Goal: Information Seeking & Learning: Find specific fact

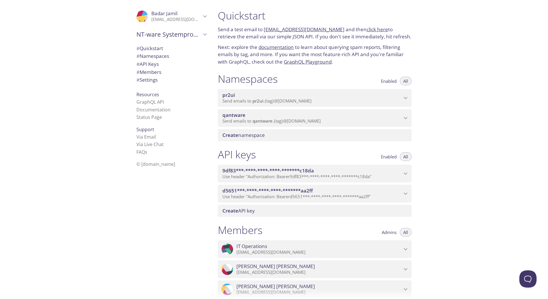
click at [262, 117] on span "qantware" at bounding box center [311, 115] width 179 height 6
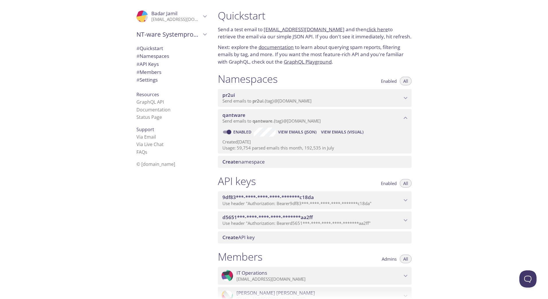
click at [334, 132] on span "View Emails (Visual)" at bounding box center [342, 132] width 42 height 7
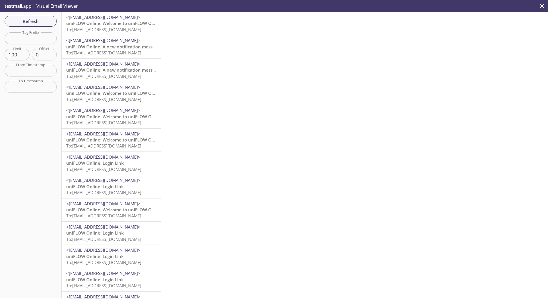
drag, startPoint x: 99, startPoint y: 24, endPoint x: 141, endPoint y: 129, distance: 113.5
click at [99, 24] on span "uniFLOW Online: Welcome to uniFLOW Online" at bounding box center [114, 23] width 96 height 6
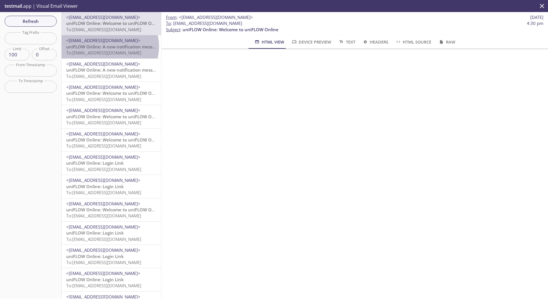
click at [109, 46] on span "uniFLOW Online: A new notification message is available" at bounding box center [125, 47] width 118 height 6
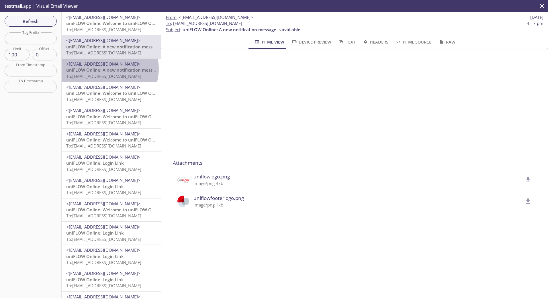
click at [105, 69] on span "uniFLOW Online: A new notification message is available" at bounding box center [125, 70] width 118 height 6
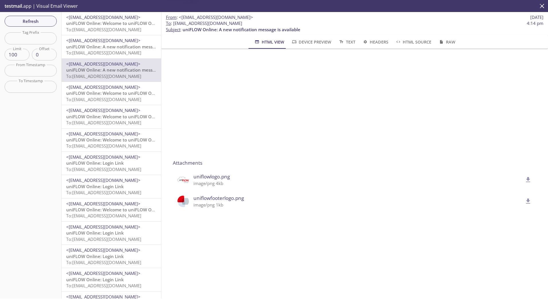
click at [107, 95] on span "uniFLOW Online: Welcome to uniFLOW Online" at bounding box center [114, 93] width 96 height 6
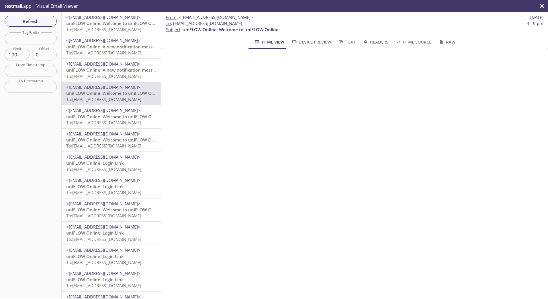
click at [105, 116] on span "uniFLOW Online: Welcome to uniFLOW Online" at bounding box center [114, 117] width 96 height 6
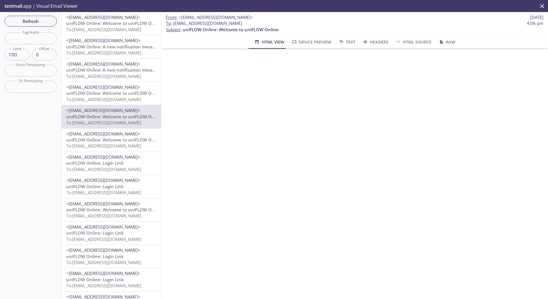
click at [96, 26] on span "uniFLOW Online: Welcome to uniFLOW Online" at bounding box center [114, 23] width 96 height 6
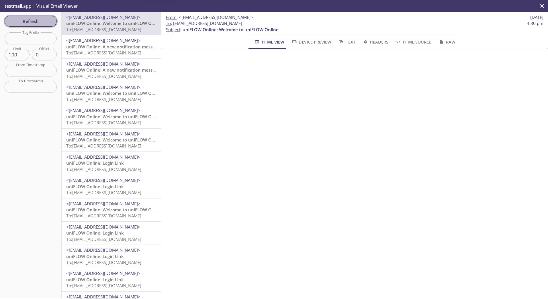
click at [32, 22] on span "Refresh" at bounding box center [30, 20] width 43 height 7
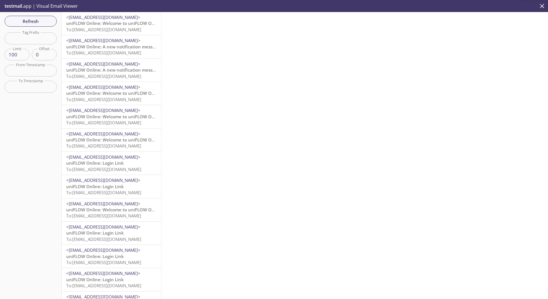
click at [103, 23] on span "uniFLOW Online: Welcome to uniFLOW Online" at bounding box center [114, 23] width 96 height 6
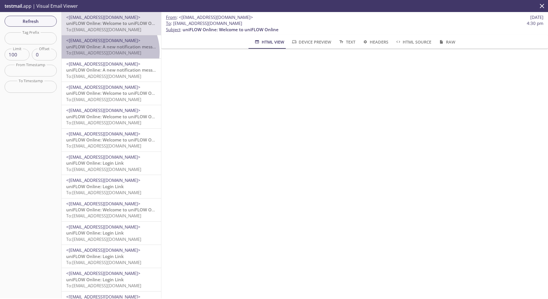
click at [105, 52] on span "To: [EMAIL_ADDRESS][DOMAIN_NAME]" at bounding box center [103, 53] width 75 height 6
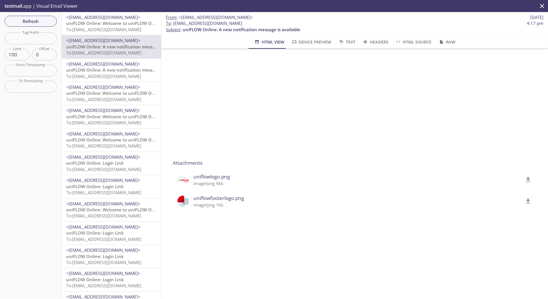
drag, startPoint x: 253, startPoint y: 16, endPoint x: 200, endPoint y: 16, distance: 52.2
click at [200, 16] on span "<[EMAIL_ADDRESS][DOMAIN_NAME]>" at bounding box center [216, 17] width 74 height 6
copy span "ld1dn20250804101011687"
click at [20, 38] on input "text" at bounding box center [31, 38] width 52 height 12
paste input "ld1dn20250804101011687"
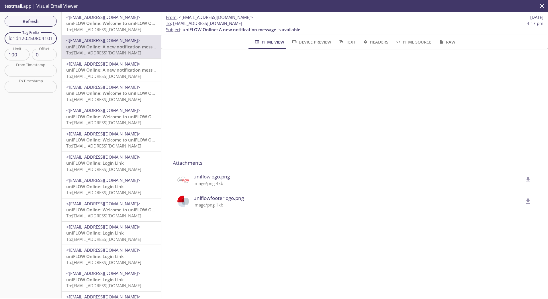
scroll to position [0, 17]
type input "ld1dn20250804101011687"
click at [34, 23] on span "Refresh" at bounding box center [30, 20] width 43 height 7
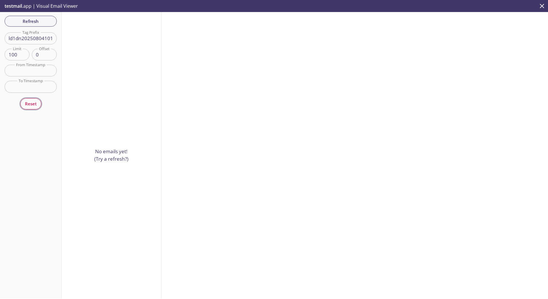
click at [31, 105] on span "Reset" at bounding box center [31, 103] width 12 height 7
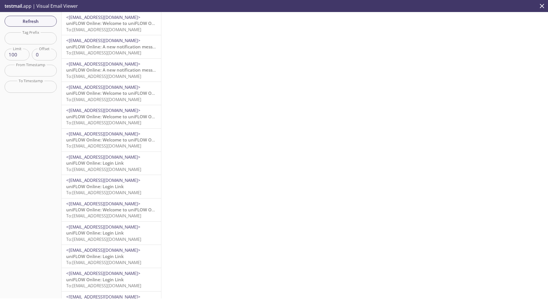
click at [99, 19] on span "<[EMAIL_ADDRESS][DOMAIN_NAME]>" at bounding box center [103, 17] width 74 height 6
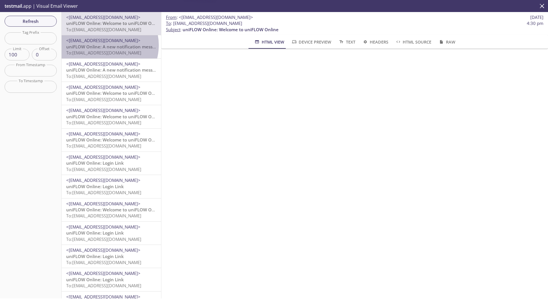
click at [103, 45] on span "uniFLOW Online: A new notification message is available" at bounding box center [125, 47] width 118 height 6
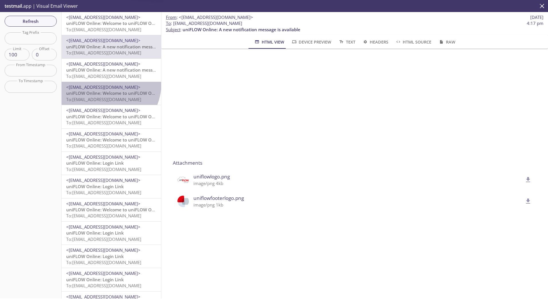
click at [104, 84] on div "<[EMAIL_ADDRESS][DOMAIN_NAME]> uniFLOW Online: Welcome to uniFLOW Online To: [E…" at bounding box center [111, 93] width 99 height 23
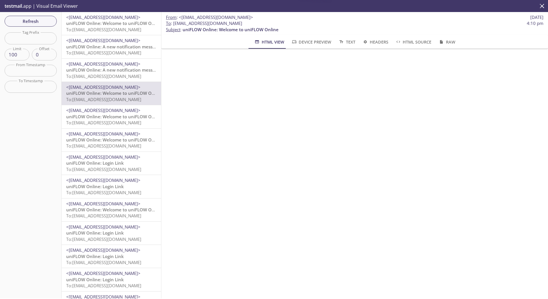
click at [105, 116] on span "uniFLOW Online: Welcome to uniFLOW Online" at bounding box center [114, 117] width 96 height 6
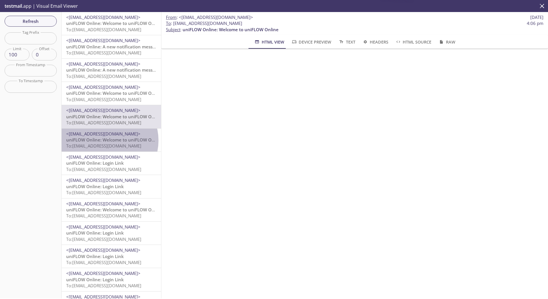
click at [106, 141] on span "uniFLOW Online: Welcome to uniFLOW Online" at bounding box center [114, 140] width 96 height 6
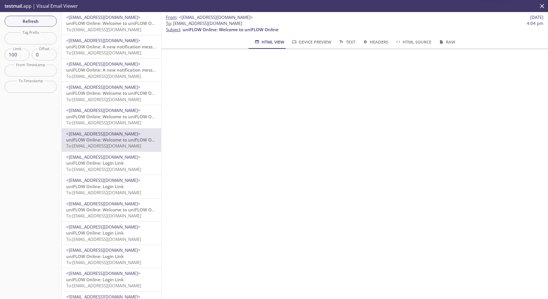
click at [97, 163] on span "uniFLOW Online: Login Link" at bounding box center [95, 163] width 58 height 6
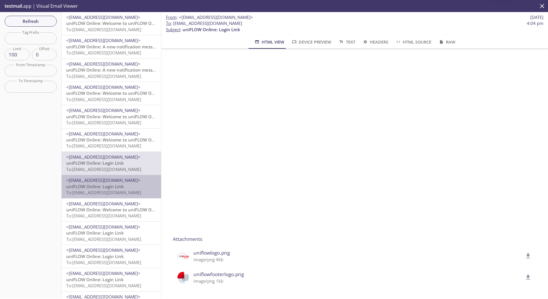
click at [112, 189] on span "uniFLOW Online: Login Link" at bounding box center [95, 187] width 58 height 6
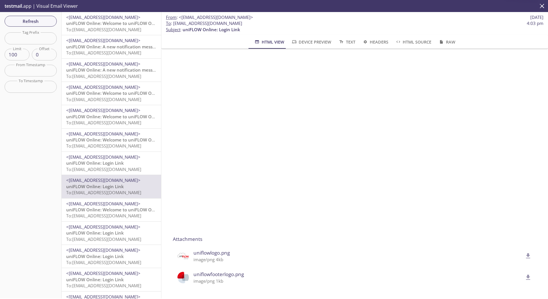
scroll to position [115, 0]
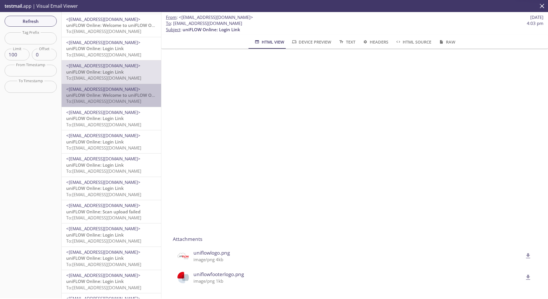
click at [112, 103] on span "To: [EMAIL_ADDRESS][DOMAIN_NAME]" at bounding box center [103, 101] width 75 height 6
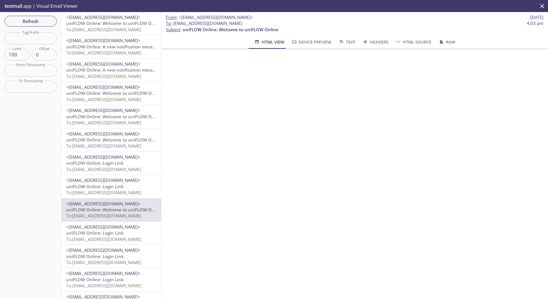
click at [105, 38] on span "<[EMAIL_ADDRESS][DOMAIN_NAME]>" at bounding box center [103, 41] width 74 height 6
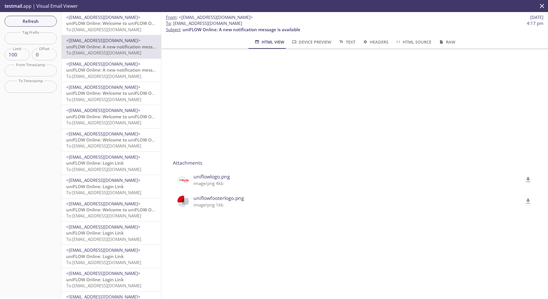
click at [114, 59] on div "<[EMAIL_ADDRESS][DOMAIN_NAME]> uniFLOW Online: A new notification message is av…" at bounding box center [111, 70] width 99 height 23
